Goal: Task Accomplishment & Management: Use online tool/utility

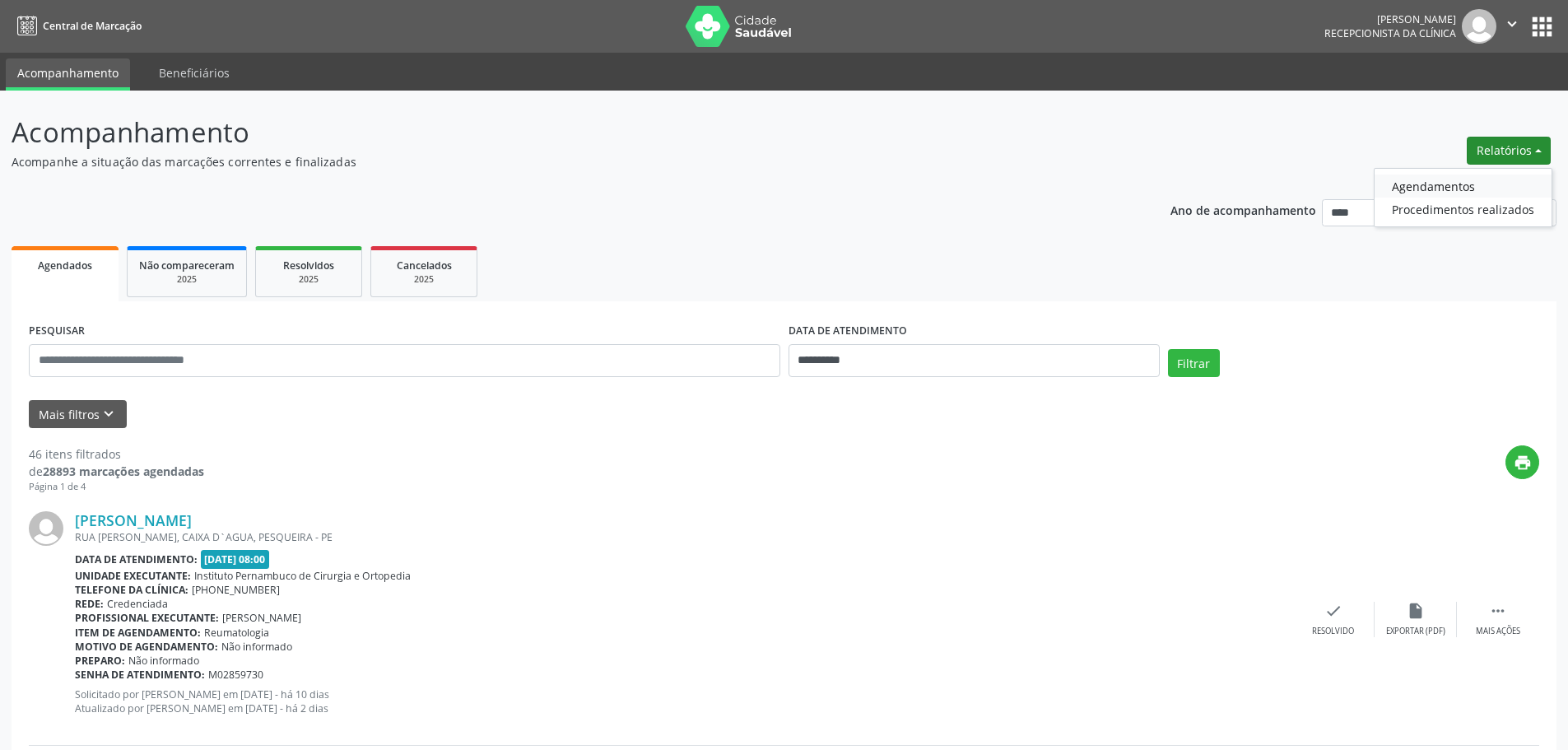
click at [1488, 178] on link "Agendamentos" at bounding box center [1463, 186] width 177 height 23
select select "*"
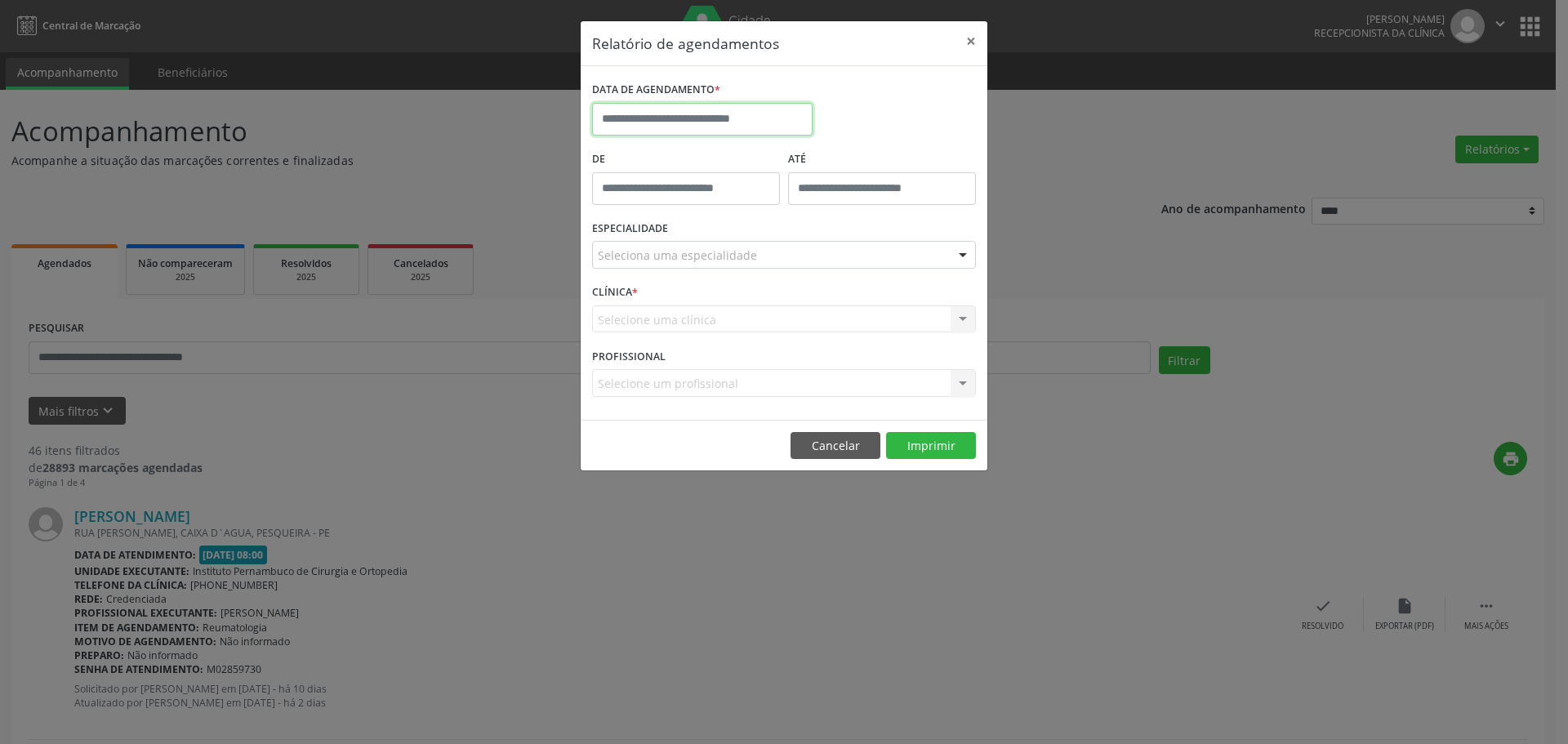
click at [745, 126] on input "text" at bounding box center [703, 118] width 221 height 32
click at [788, 274] on span "15" at bounding box center [789, 270] width 32 height 32
type input "**********"
click at [793, 258] on div "Seleciona uma especialidade" at bounding box center [784, 255] width 384 height 28
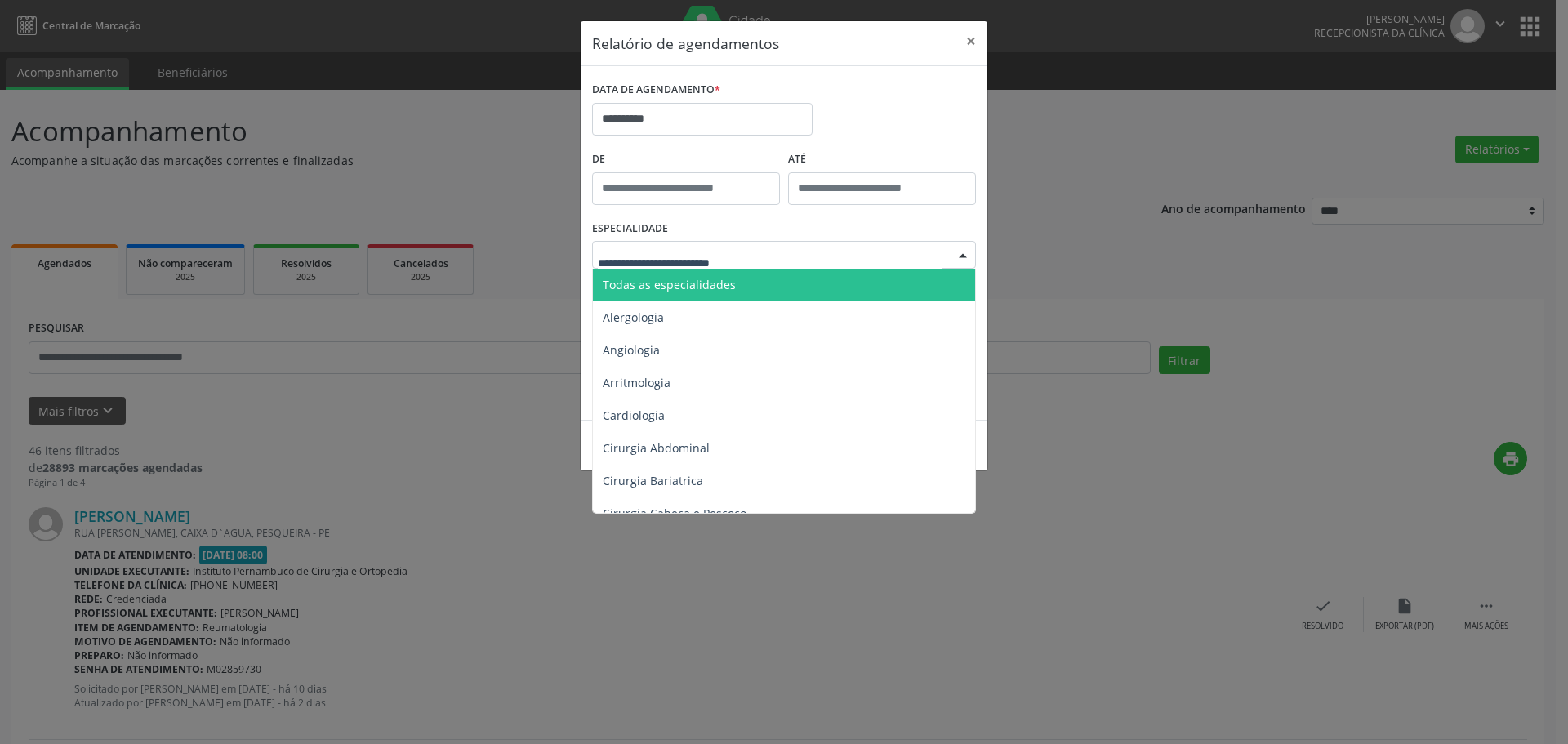
click at [765, 273] on span "Todas as especialidades" at bounding box center [785, 285] width 385 height 32
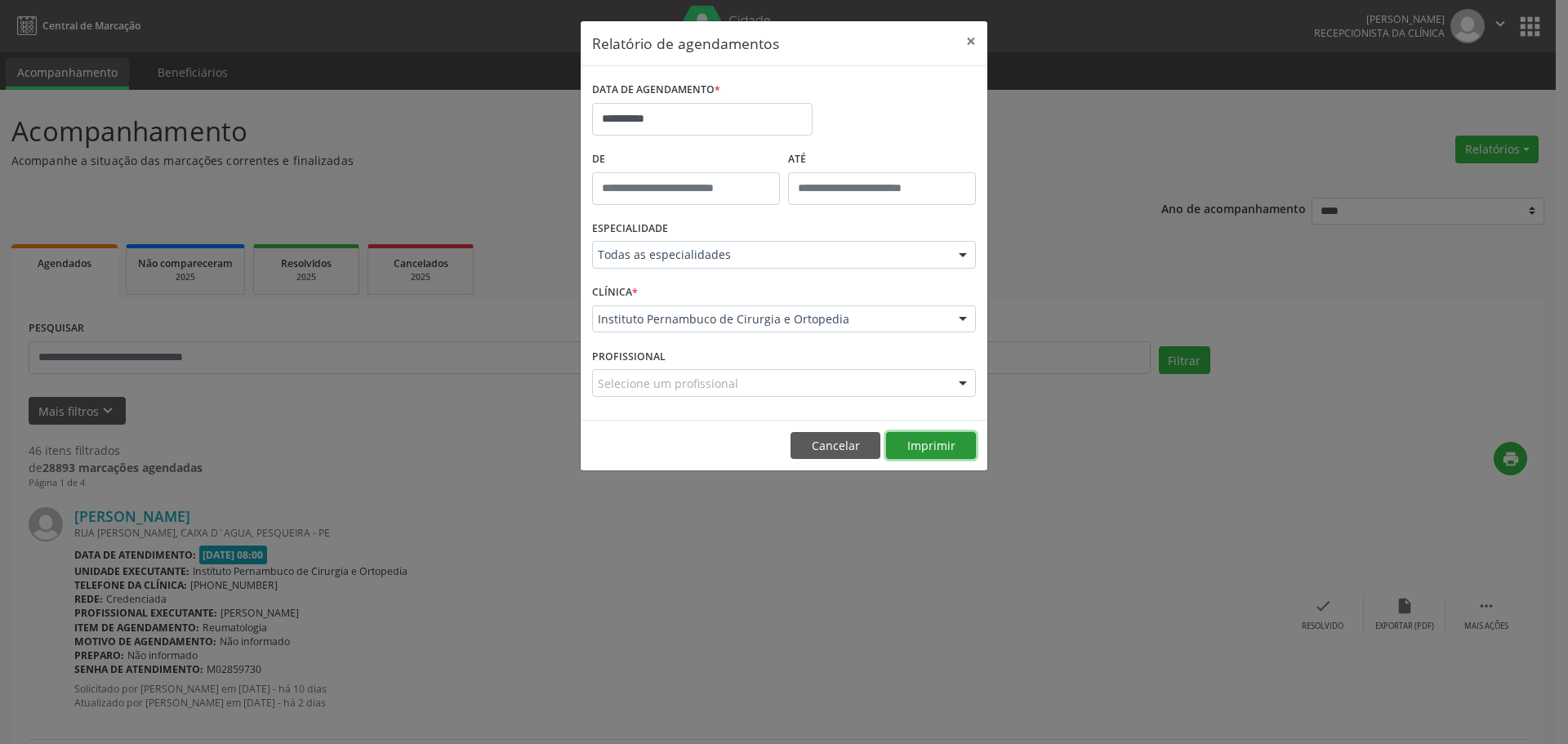
click at [925, 450] on button "Imprimir" at bounding box center [931, 446] width 90 height 28
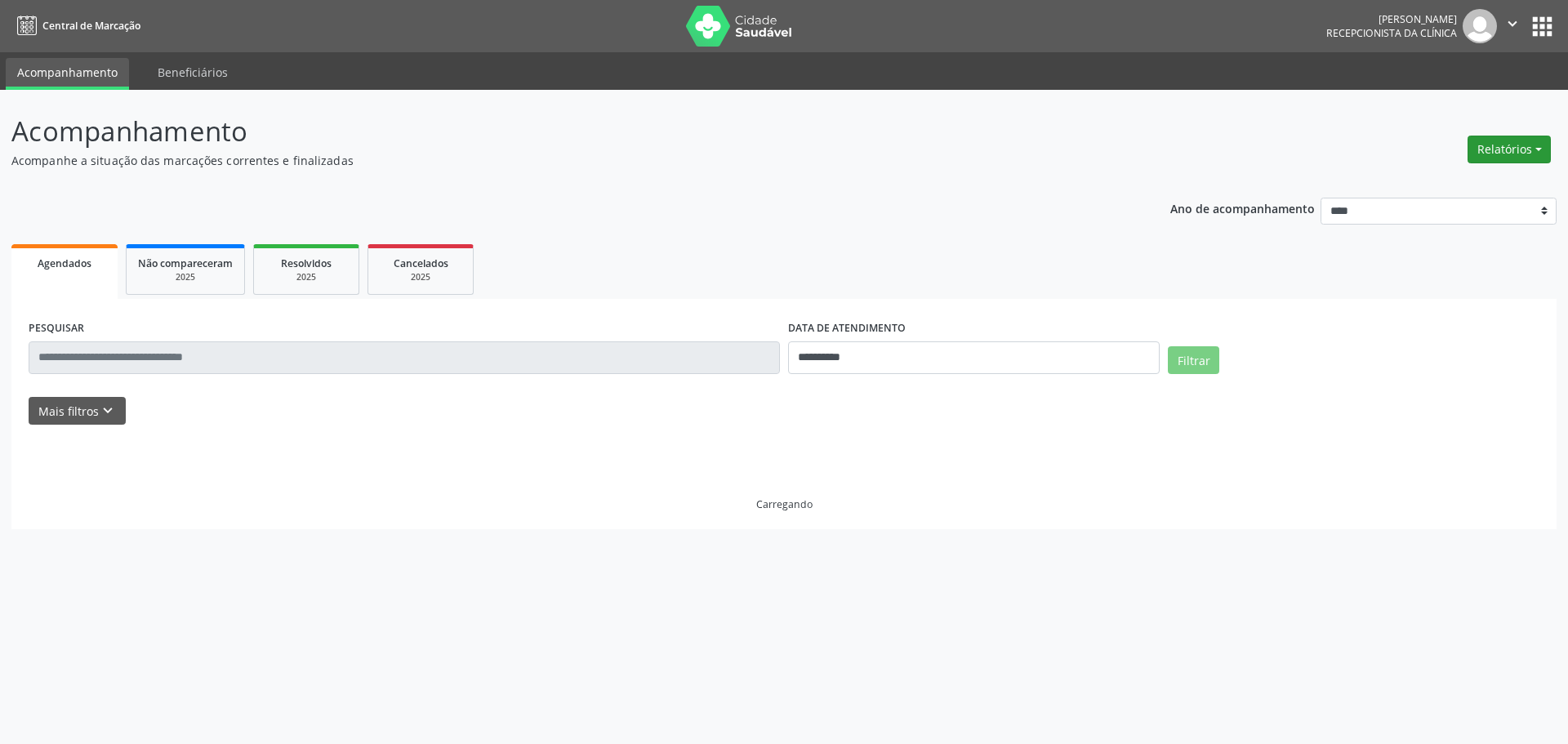
click at [1497, 153] on button "Relatórios" at bounding box center [1509, 150] width 83 height 28
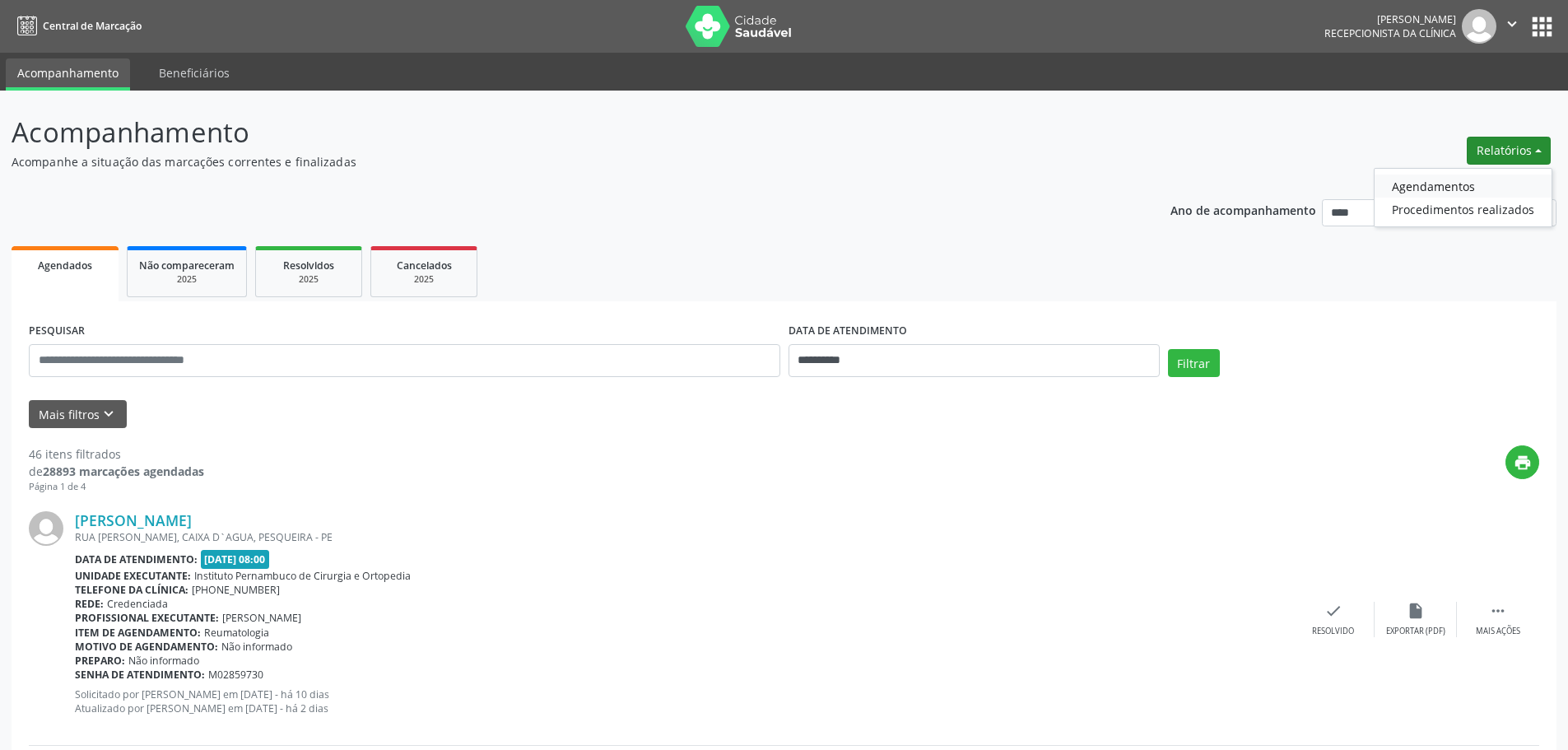
click at [1470, 181] on link "Agendamentos" at bounding box center [1463, 186] width 177 height 23
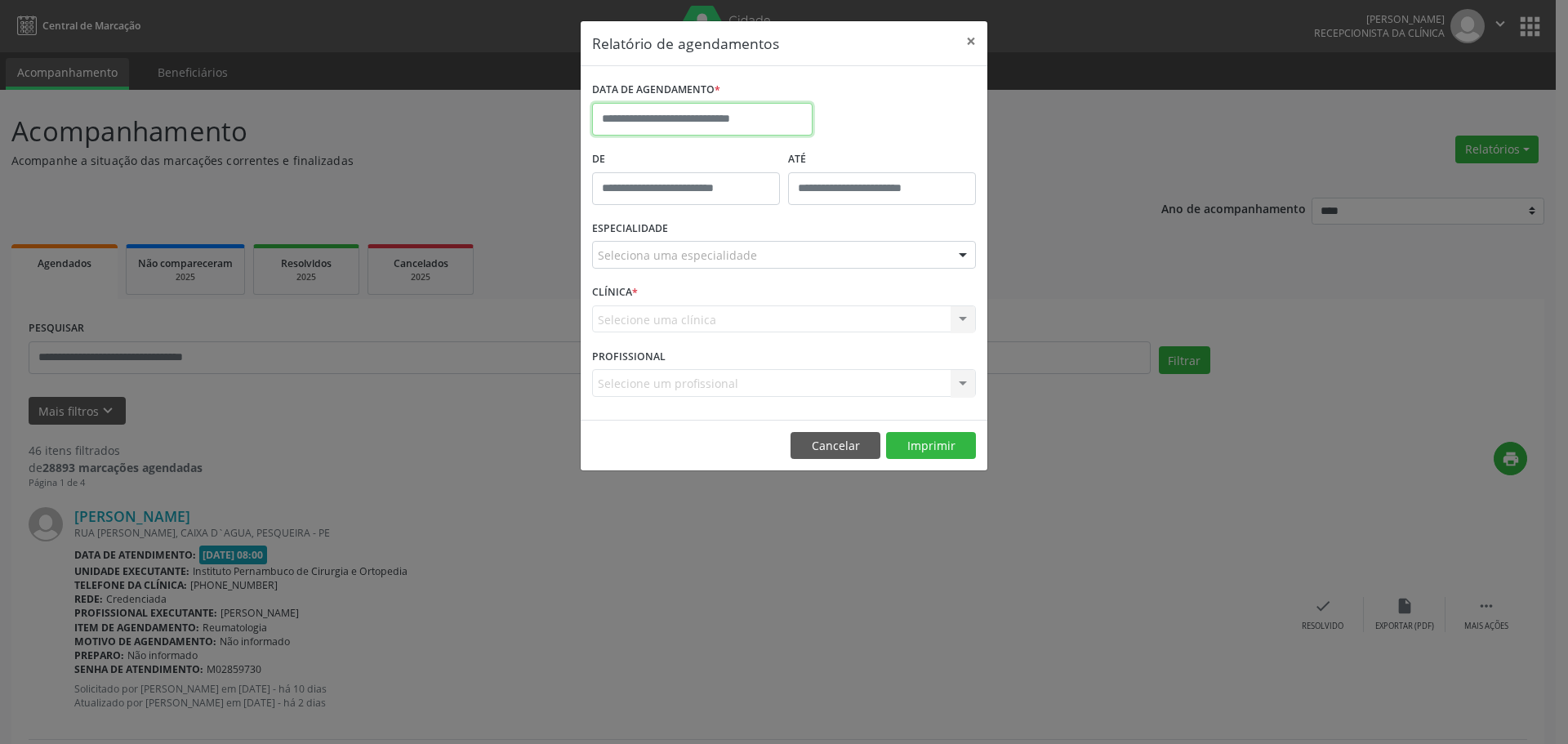
click at [760, 116] on input "text" at bounding box center [703, 118] width 221 height 32
click at [639, 304] on span "18" at bounding box center [646, 302] width 32 height 32
type input "**********"
click at [716, 266] on div "Seleciona uma especialidade" at bounding box center [784, 255] width 384 height 28
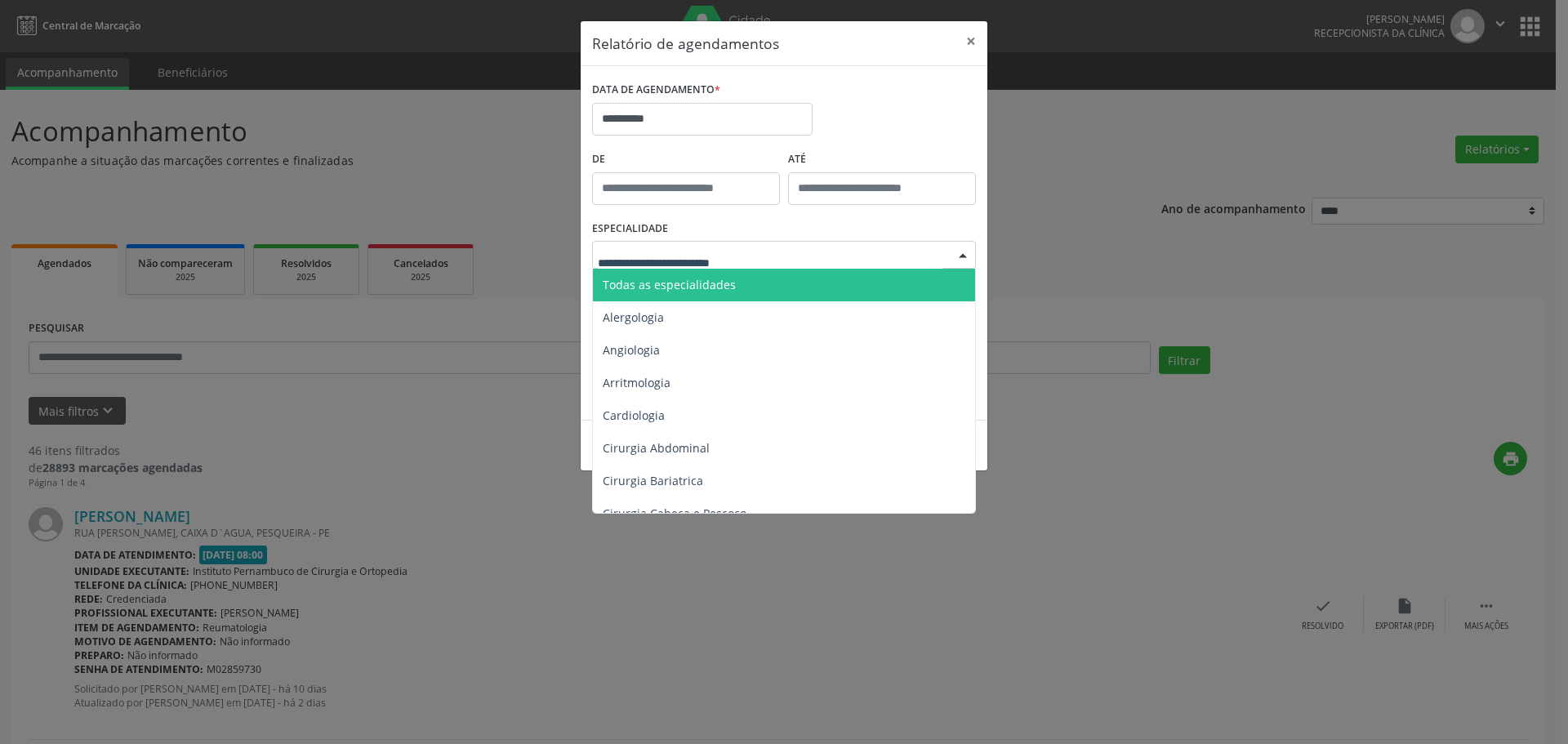
click at [731, 288] on span "Todas as especialidades" at bounding box center [669, 285] width 133 height 16
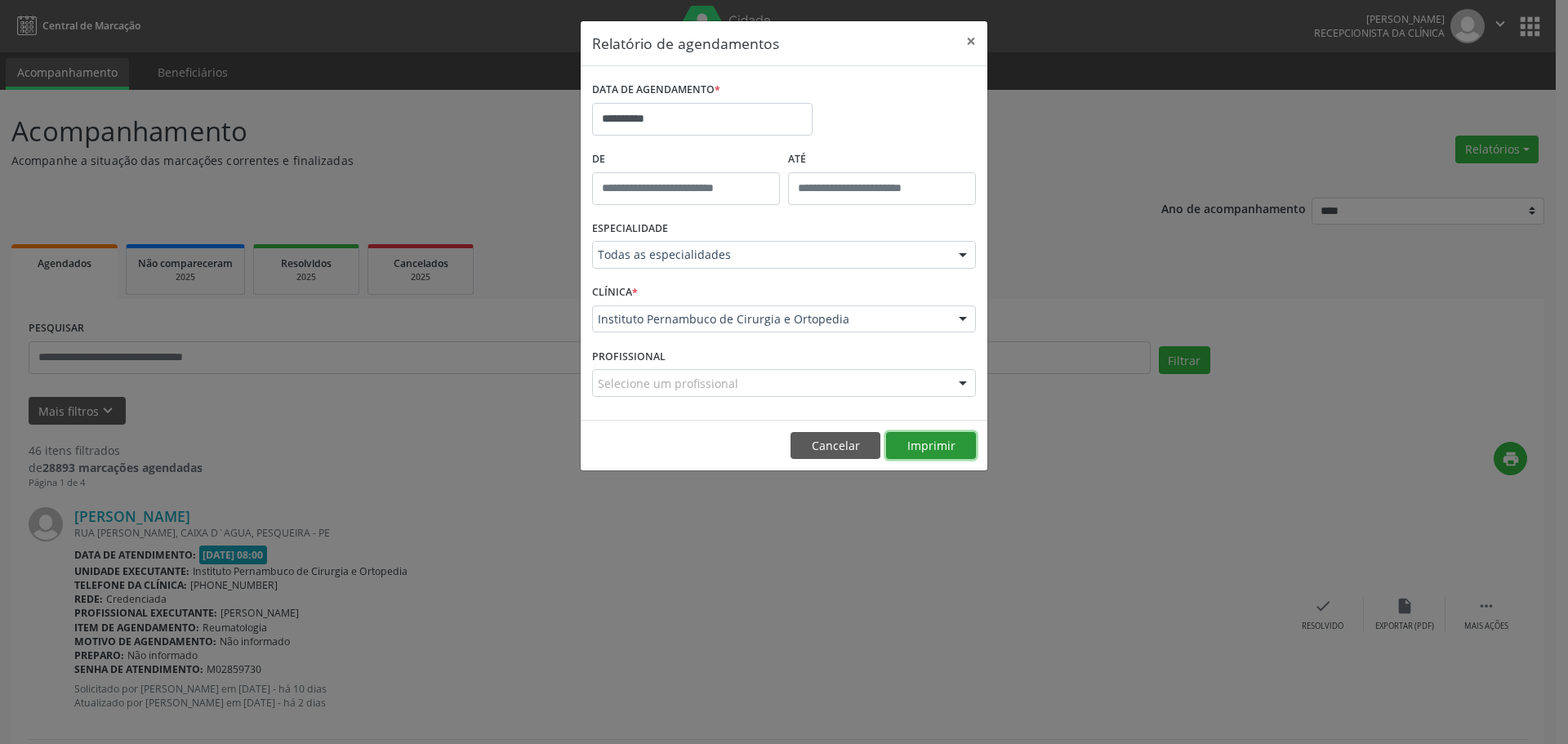
click at [922, 436] on button "Imprimir" at bounding box center [931, 446] width 90 height 28
